Goal: Check status: Check status

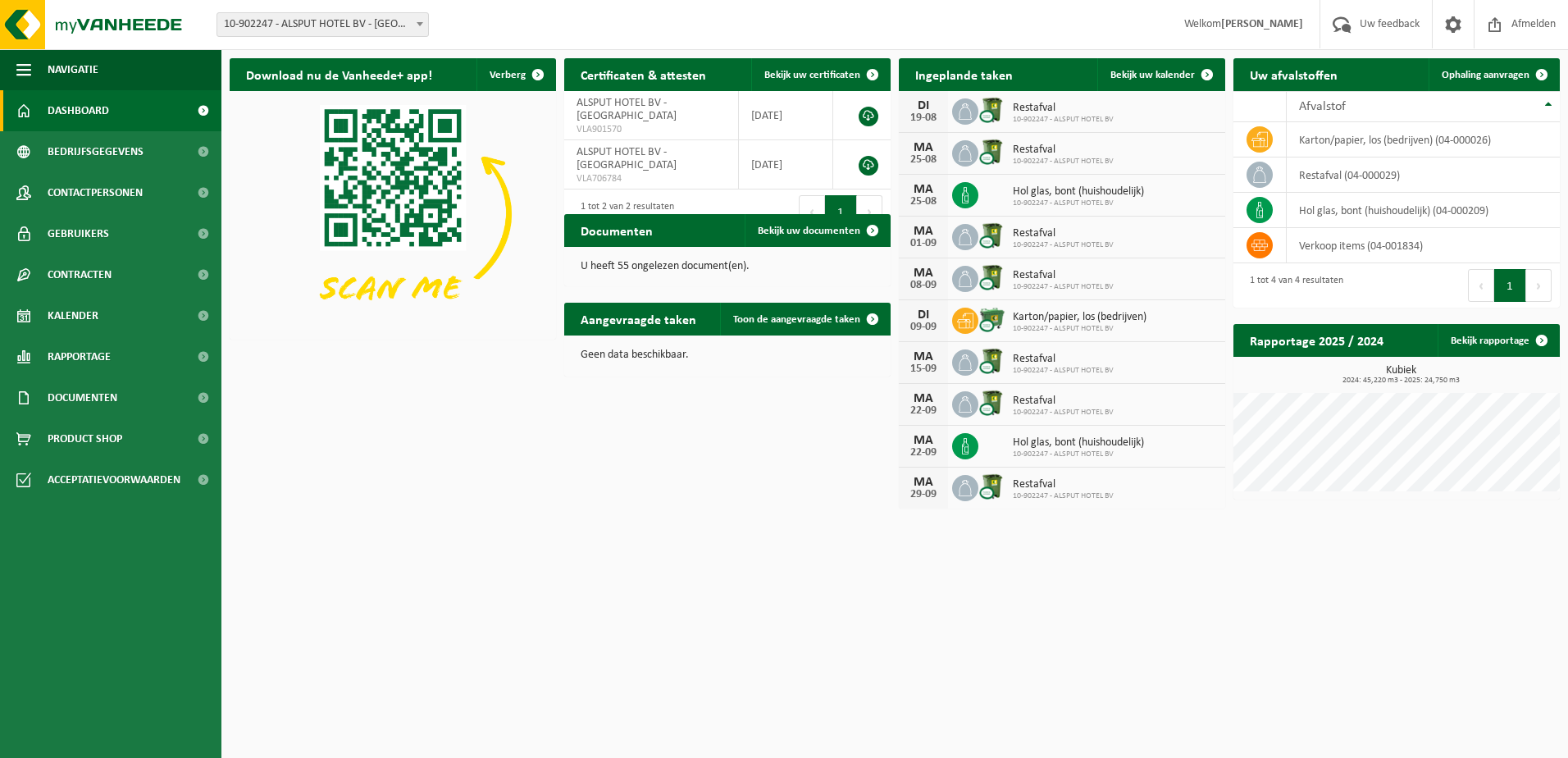
click at [971, 115] on icon at bounding box center [965, 112] width 13 height 17
click at [991, 115] on img at bounding box center [992, 110] width 28 height 28
click at [1353, 174] on td "restafval (04-000029)" at bounding box center [1424, 175] width 273 height 35
click at [1260, 174] on icon at bounding box center [1260, 175] width 17 height 17
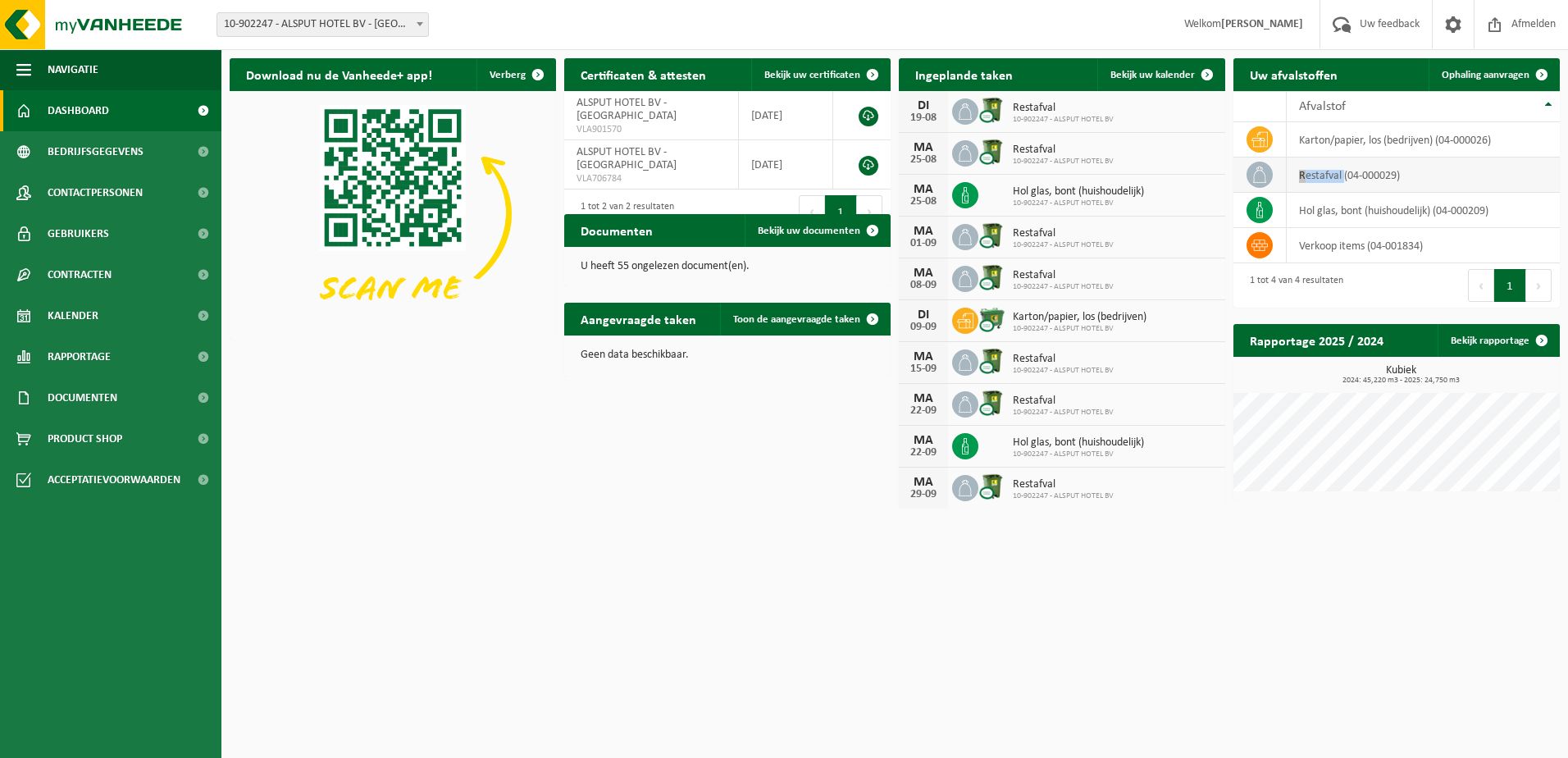
click at [1260, 174] on icon at bounding box center [1260, 175] width 17 height 17
click at [1131, 70] on span "Bekijk uw kalender" at bounding box center [1152, 75] width 85 height 11
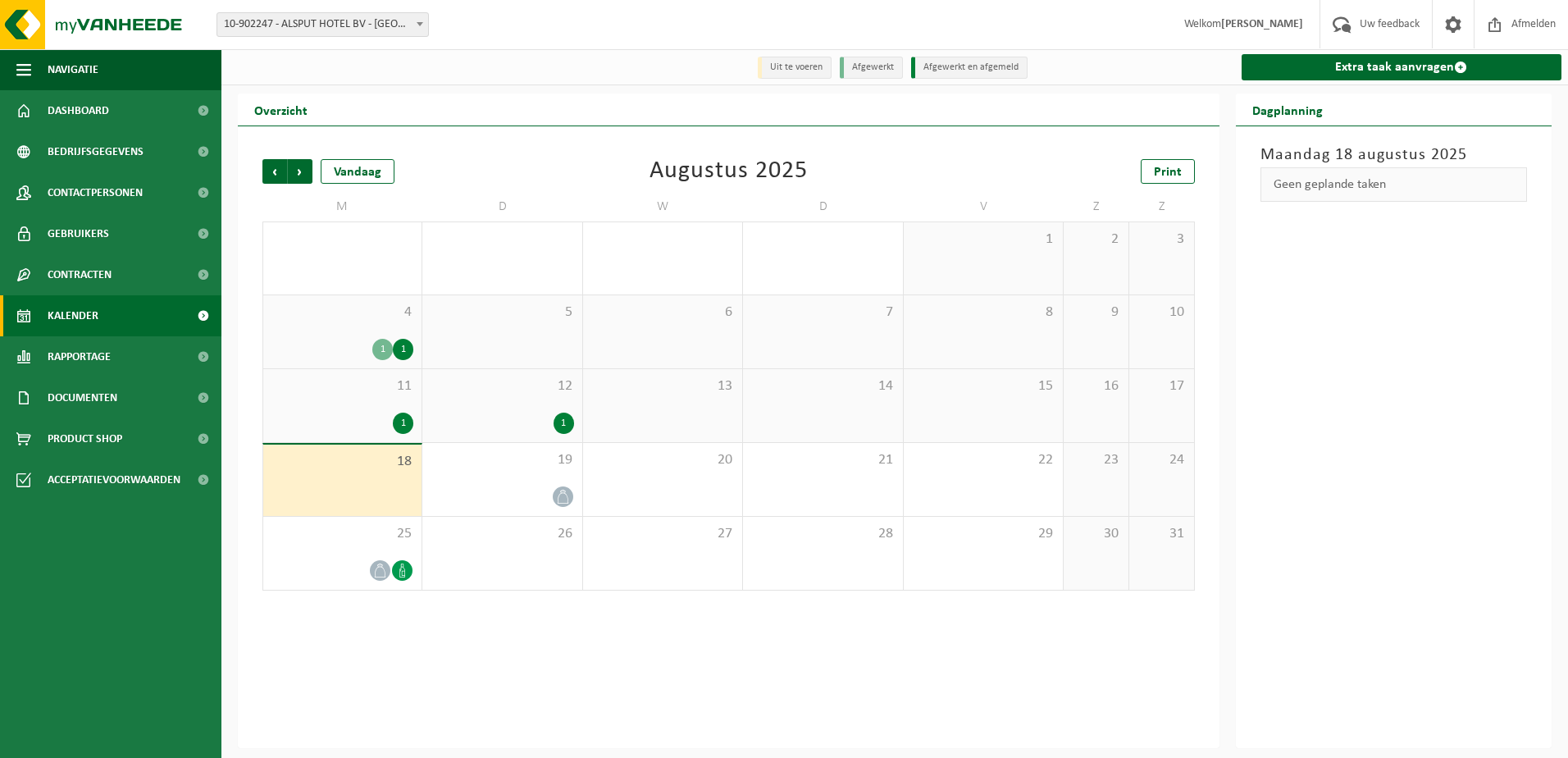
click at [391, 480] on div "18" at bounding box center [342, 480] width 158 height 71
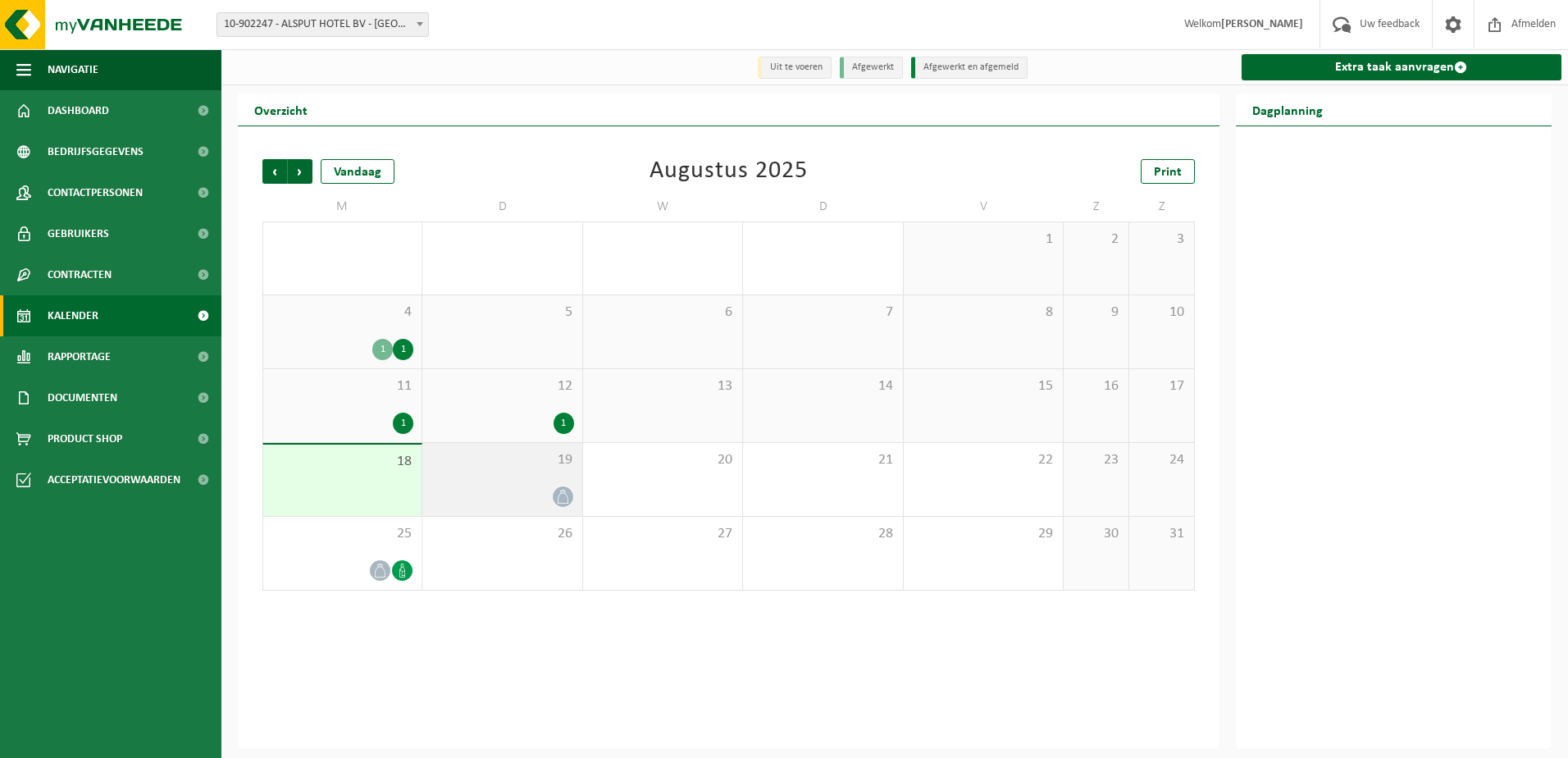
click at [494, 485] on div "19" at bounding box center [502, 479] width 159 height 73
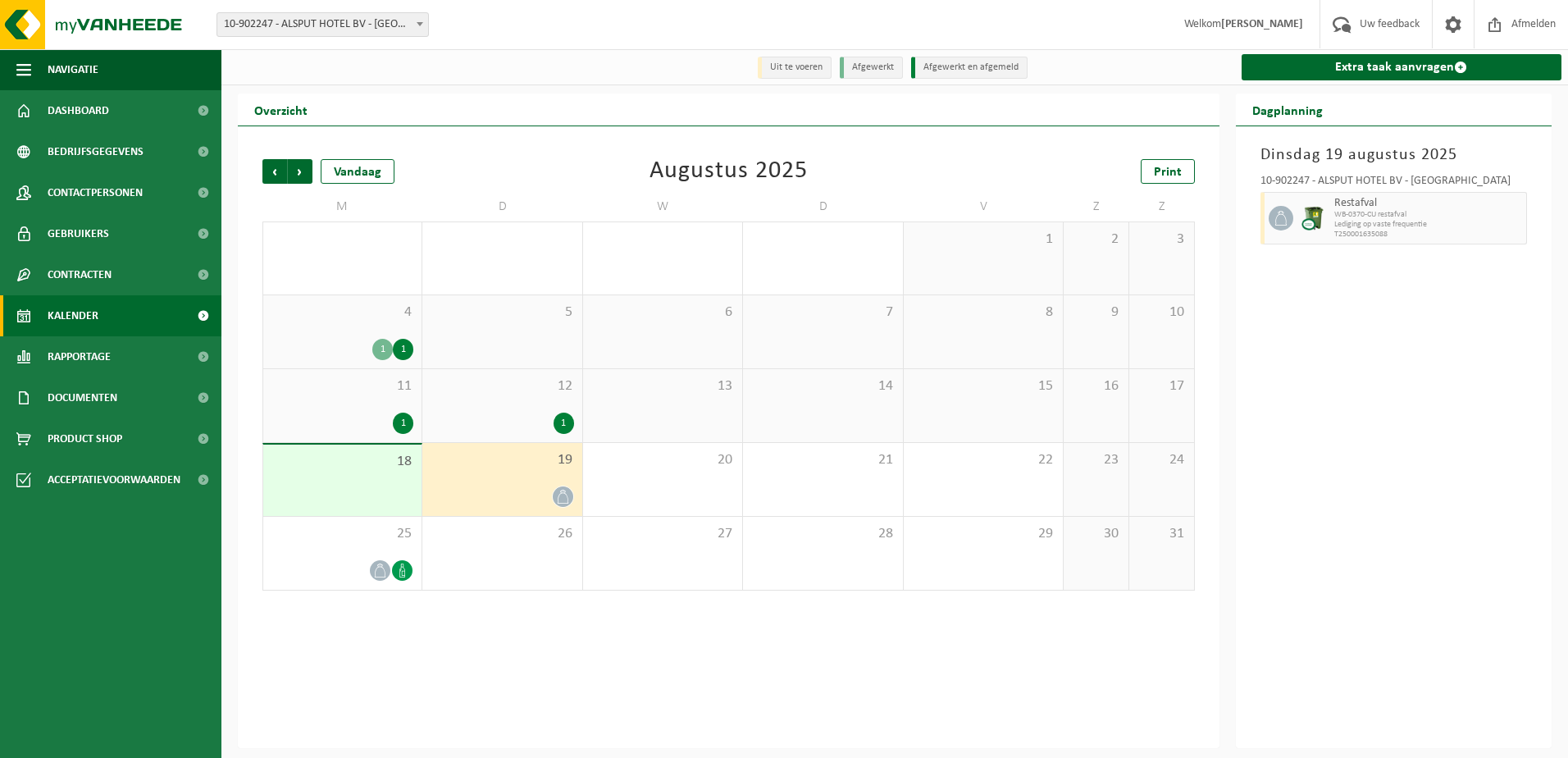
click at [537, 482] on div "19" at bounding box center [502, 479] width 159 height 73
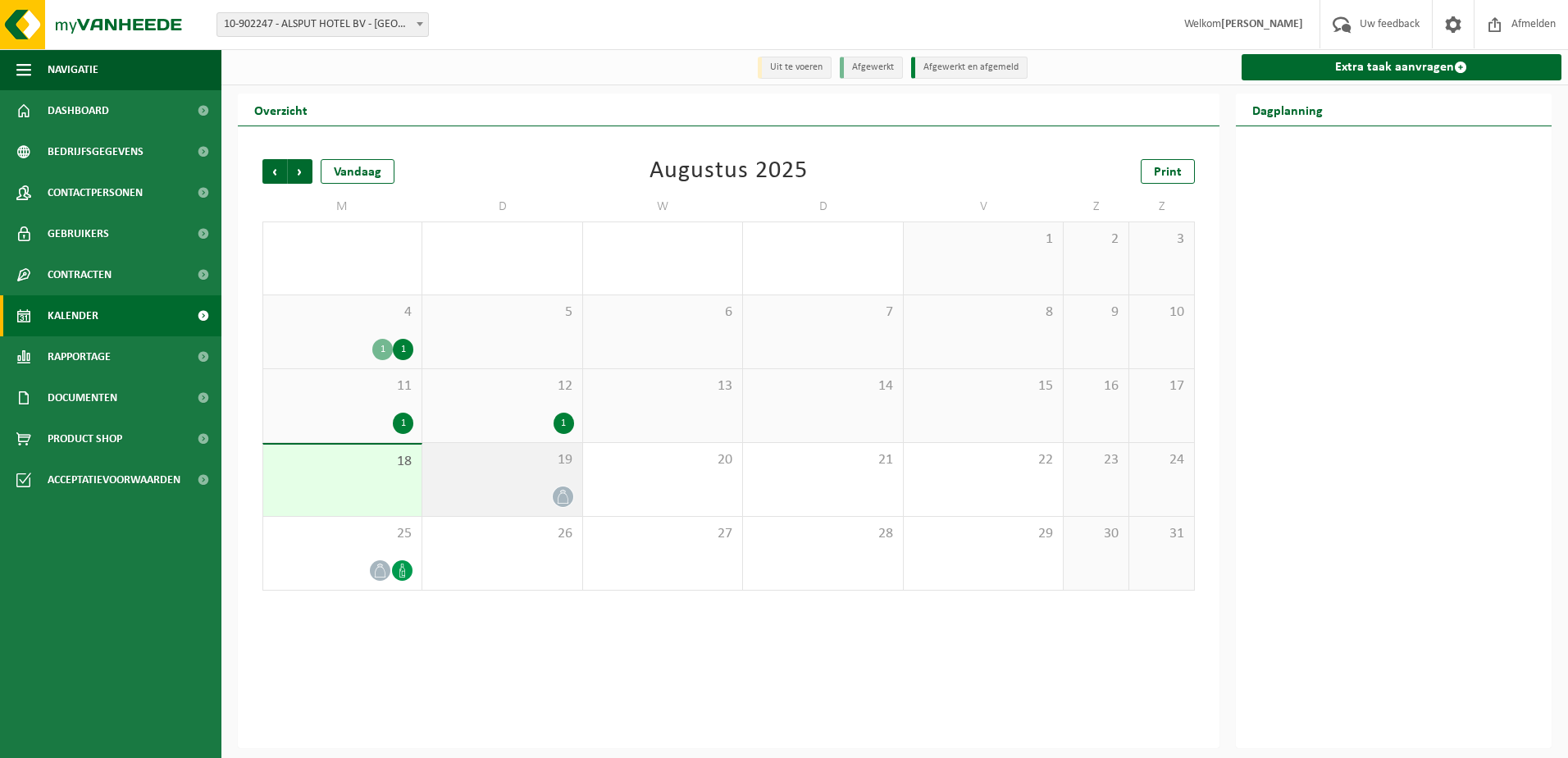
click at [537, 482] on div "19" at bounding box center [502, 479] width 159 height 73
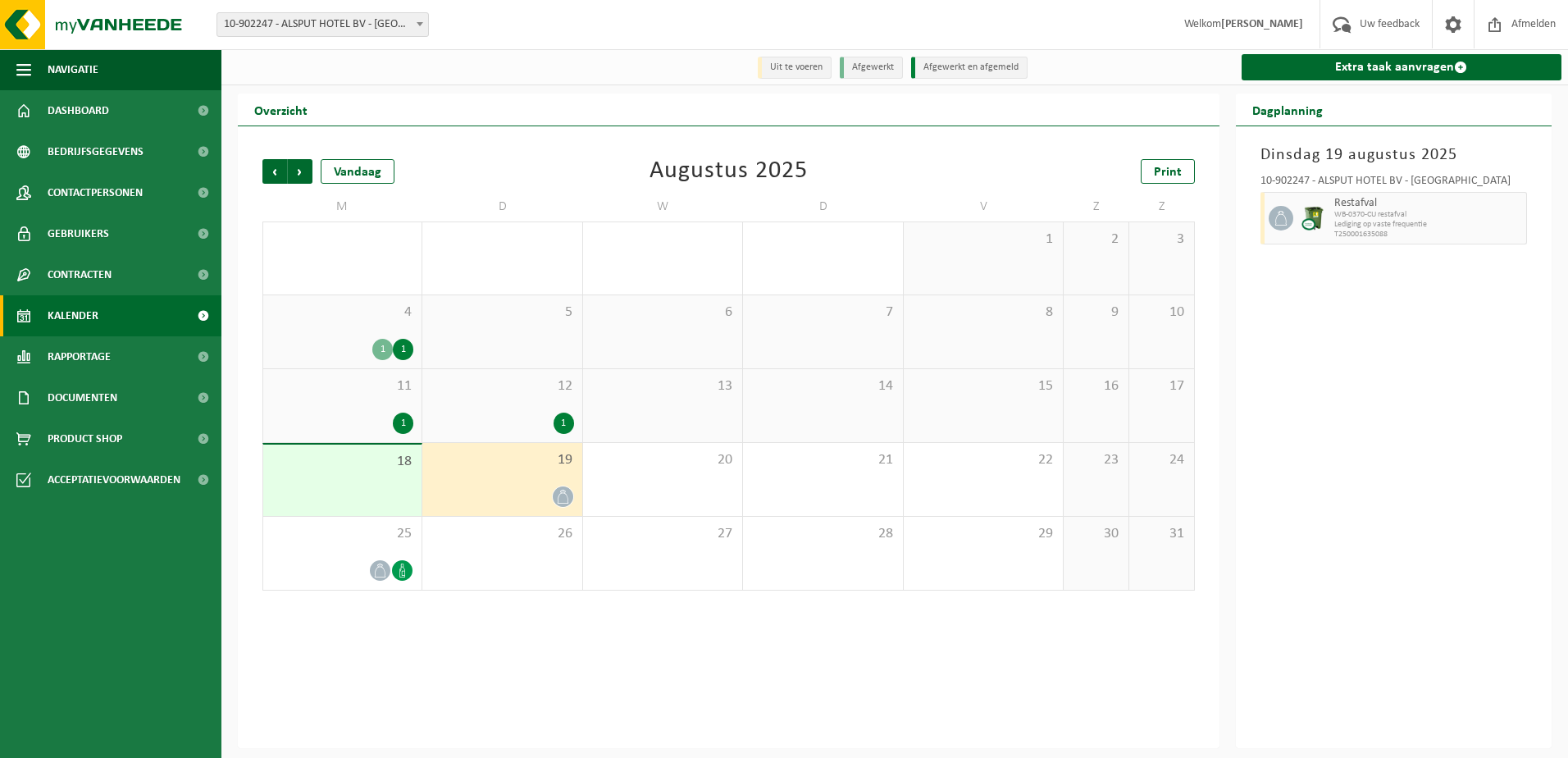
click at [378, 481] on div "18" at bounding box center [342, 480] width 158 height 71
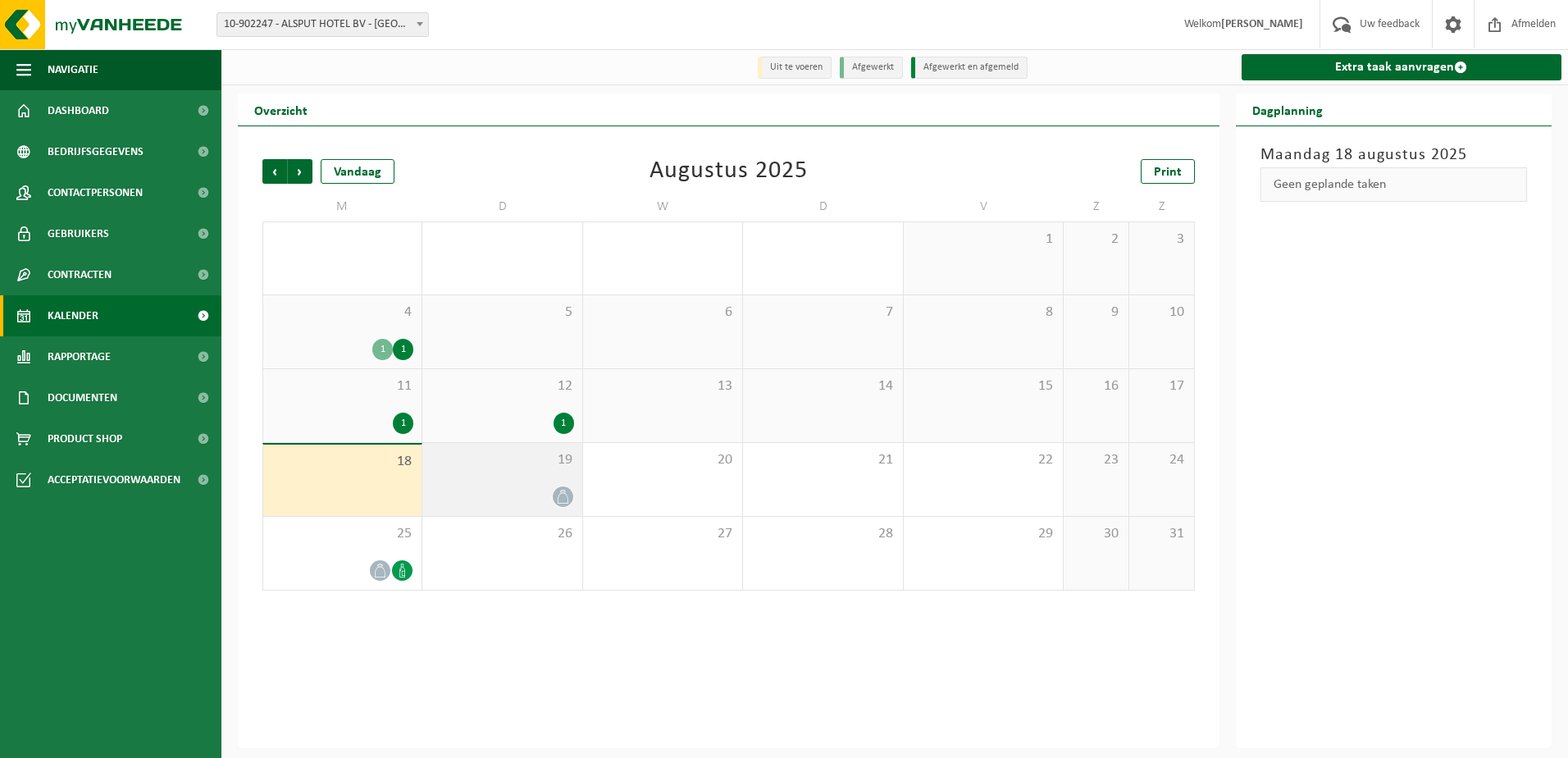
click at [468, 475] on div "19" at bounding box center [502, 479] width 159 height 73
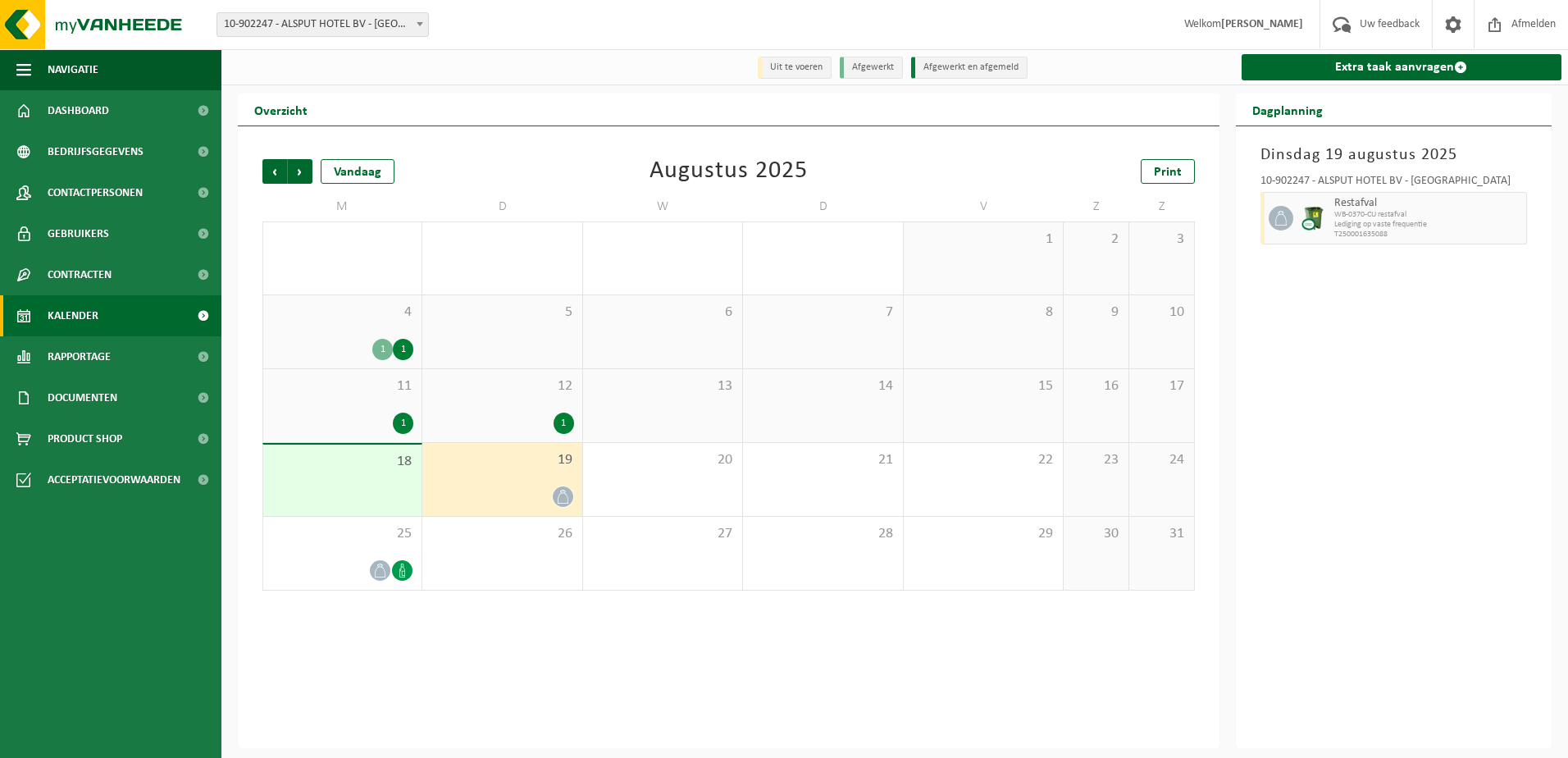
click at [489, 484] on div "19" at bounding box center [502, 479] width 159 height 73
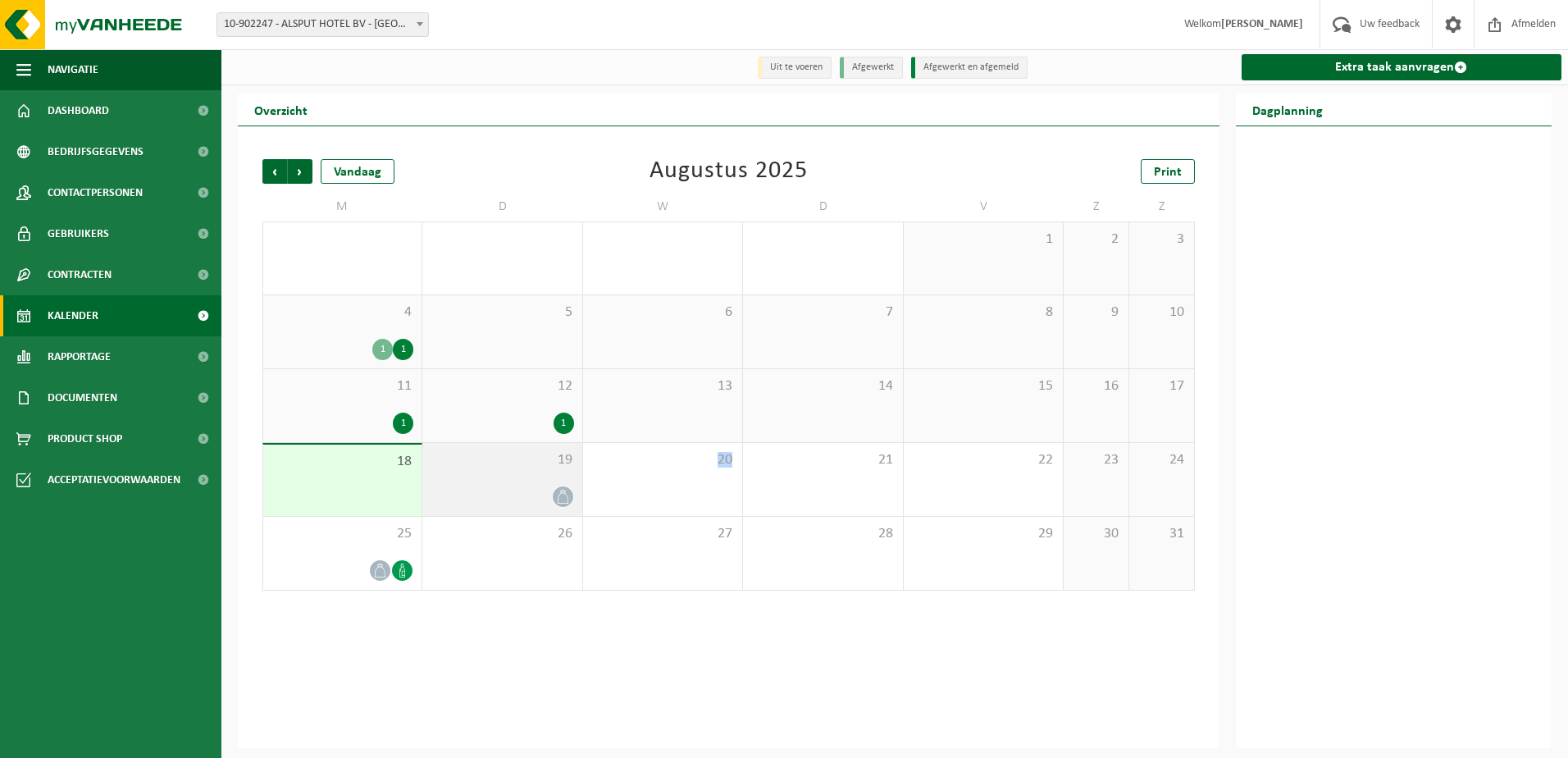
click at [489, 484] on div "19" at bounding box center [502, 479] width 159 height 73
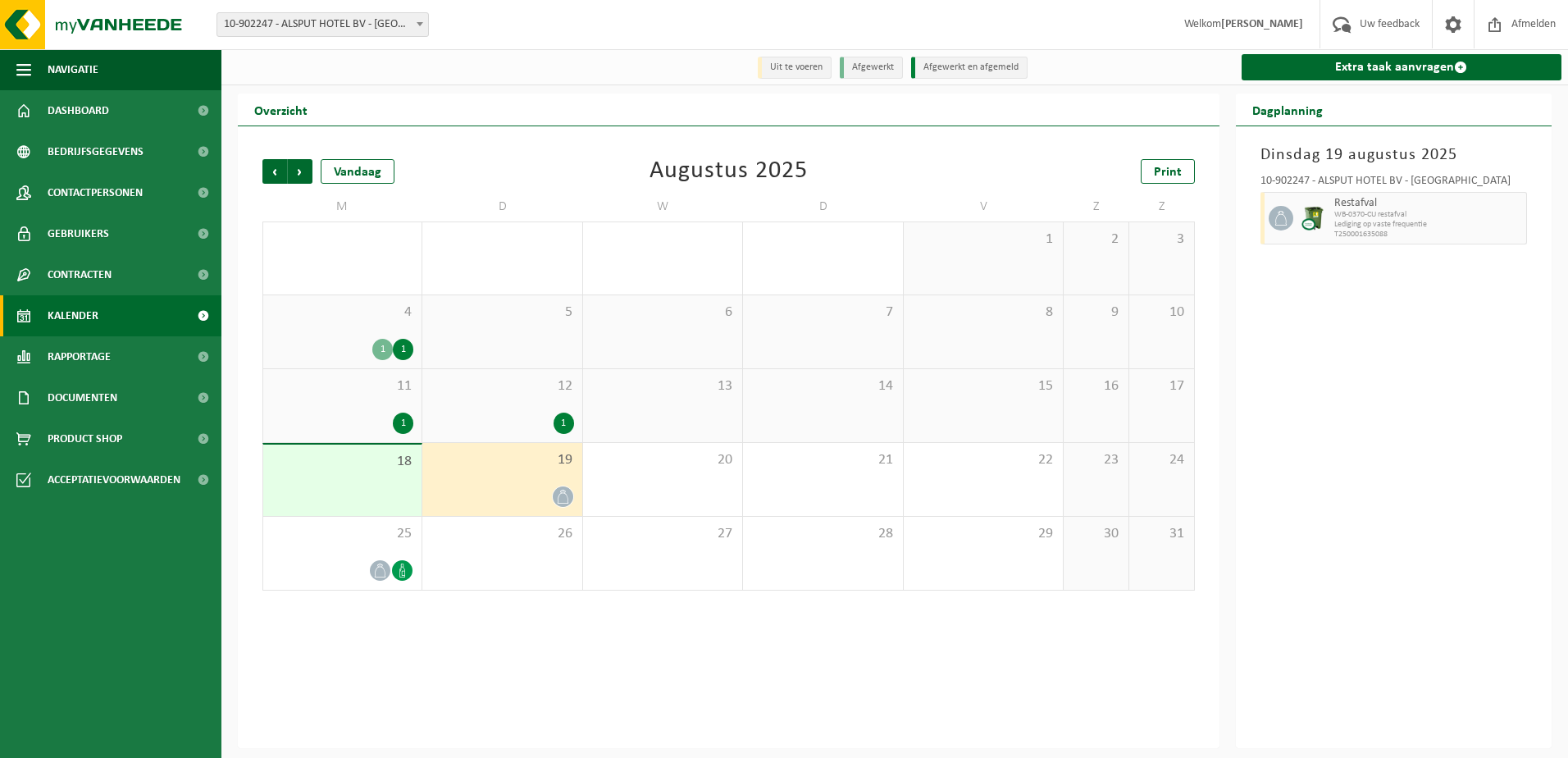
click at [378, 479] on div "18" at bounding box center [342, 480] width 158 height 71
